Goal: Navigation & Orientation: Find specific page/section

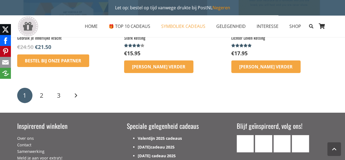
scroll to position [932, 0]
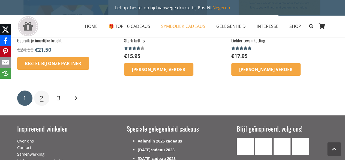
click at [45, 98] on link "2" at bounding box center [41, 97] width 15 height 15
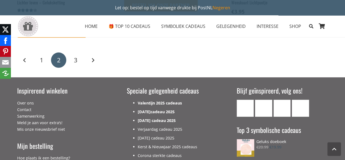
scroll to position [790, 0]
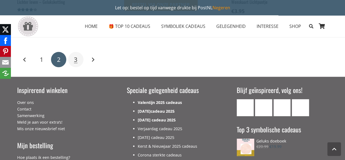
click at [73, 61] on link "3" at bounding box center [75, 59] width 15 height 15
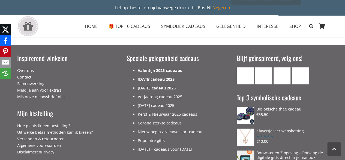
scroll to position [227, 0]
